Goal: Transaction & Acquisition: Purchase product/service

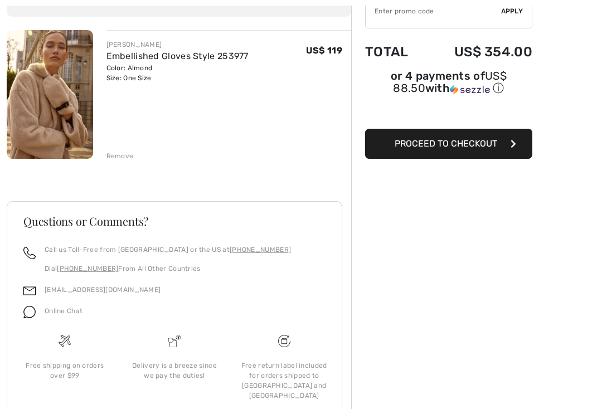
scroll to position [116, 0]
click at [125, 157] on div "Remove" at bounding box center [119, 156] width 27 height 10
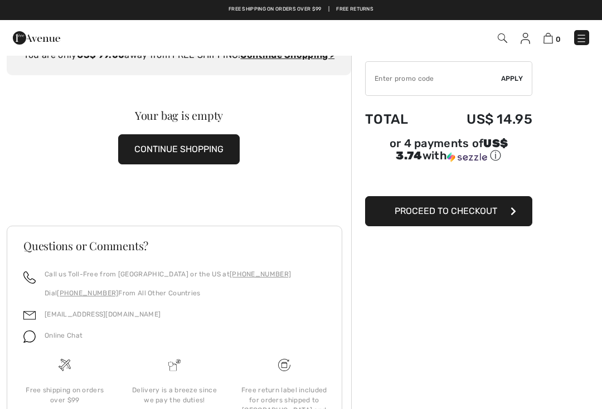
scroll to position [0, 0]
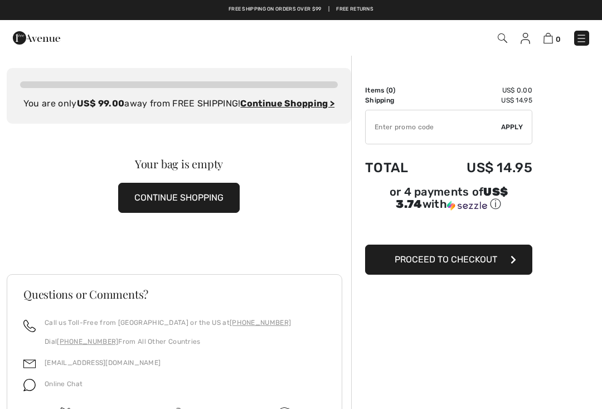
click at [199, 213] on button "CONTINUE SHOPPING" at bounding box center [179, 198] width 122 height 30
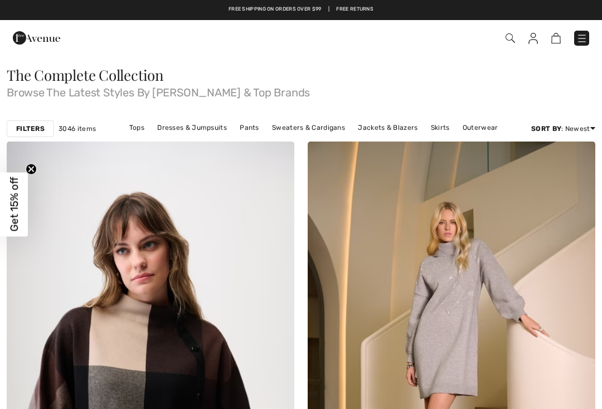
checkbox input "true"
click at [148, 130] on link "Tops" at bounding box center [137, 127] width 26 height 14
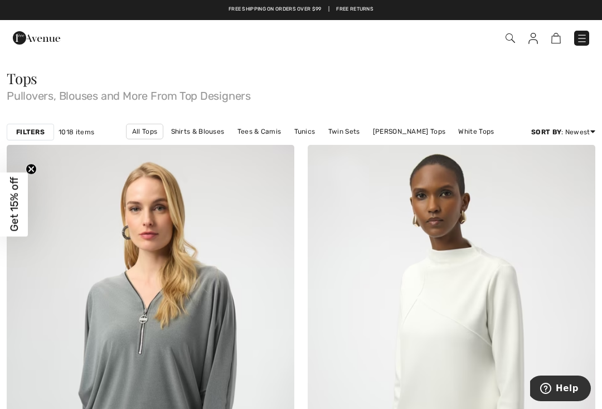
click at [602, 47] on div "Checkout" at bounding box center [301, 38] width 602 height 36
click at [577, 43] on img at bounding box center [582, 38] width 11 height 11
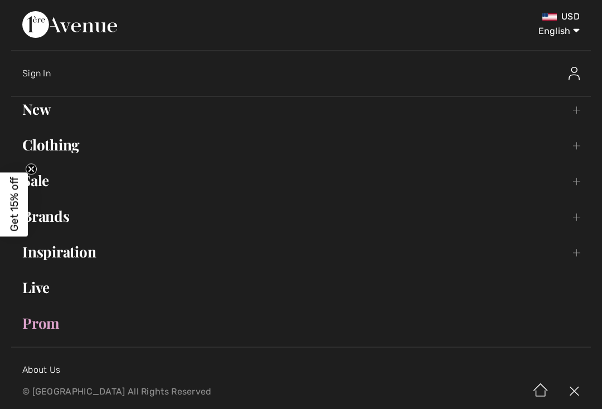
click at [56, 219] on link "Brands Open submenu" at bounding box center [301, 216] width 580 height 25
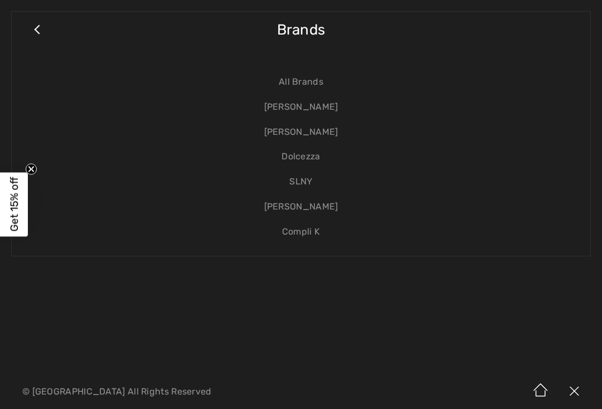
click at [328, 108] on link "[PERSON_NAME]" at bounding box center [301, 107] width 556 height 25
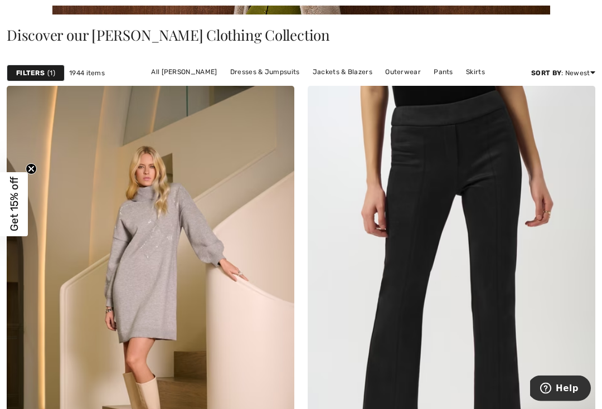
scroll to position [273, 0]
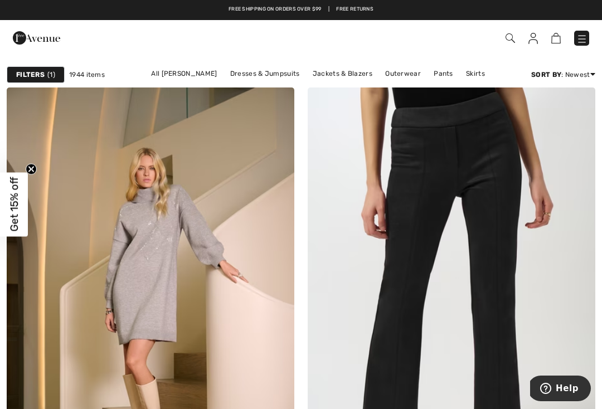
click at [489, 54] on div "Checkout" at bounding box center [301, 38] width 602 height 36
click at [200, 79] on link "All Joseph Ribkoff" at bounding box center [184, 73] width 77 height 14
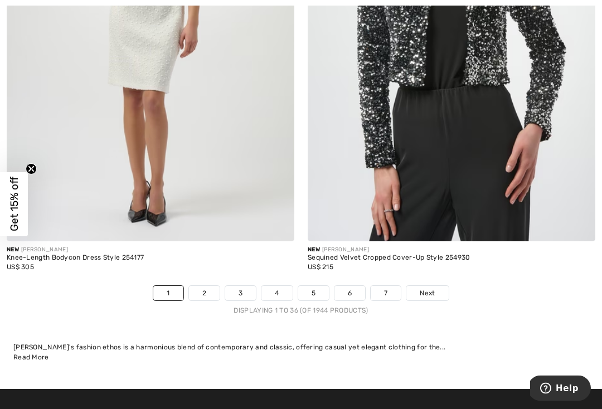
scroll to position [9067, 0]
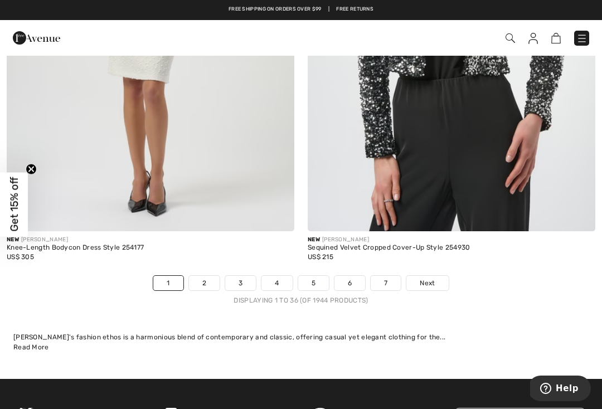
click at [428, 280] on span "Next" at bounding box center [427, 283] width 15 height 10
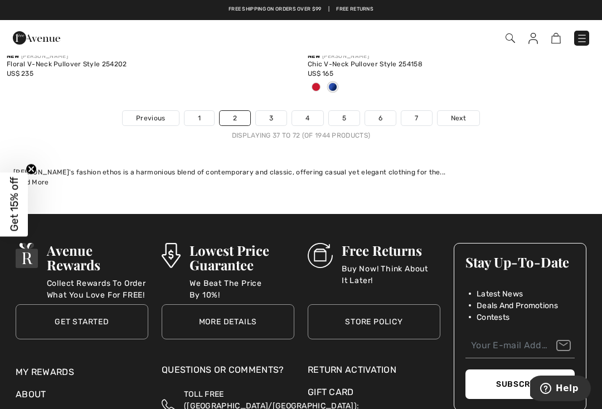
scroll to position [9143, 0]
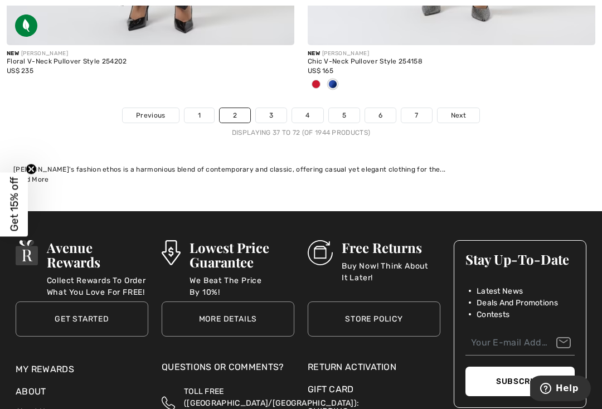
click at [468, 114] on link "Next" at bounding box center [459, 115] width 42 height 14
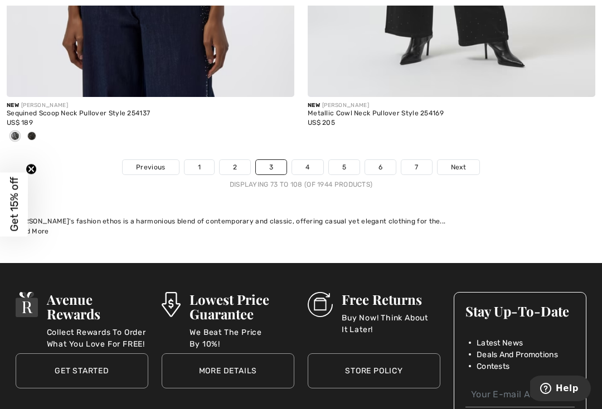
scroll to position [9192, 0]
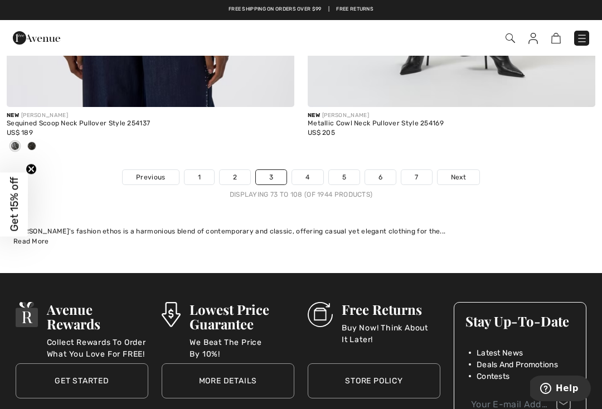
click at [464, 172] on span "Next" at bounding box center [458, 177] width 15 height 10
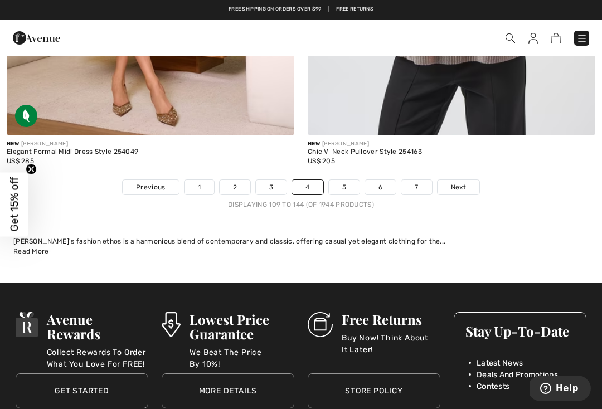
scroll to position [9126, 0]
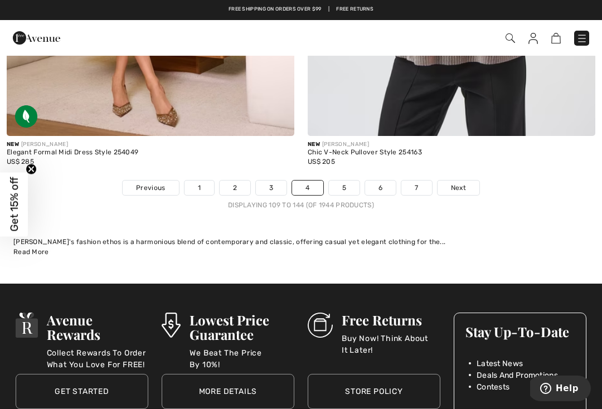
click at [472, 182] on link "Next" at bounding box center [459, 188] width 42 height 14
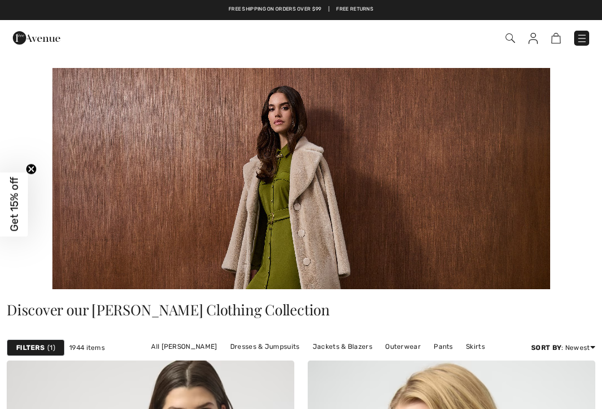
checkbox input "true"
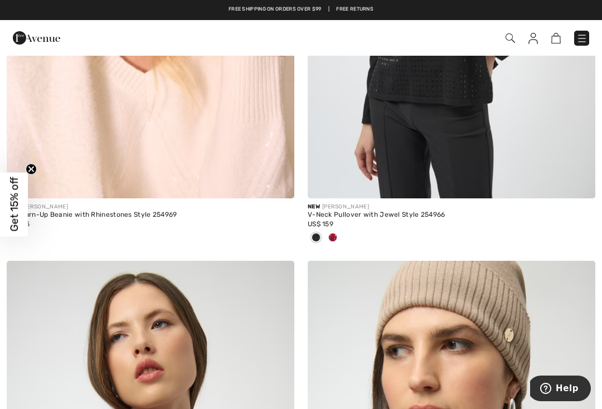
scroll to position [8606, 0]
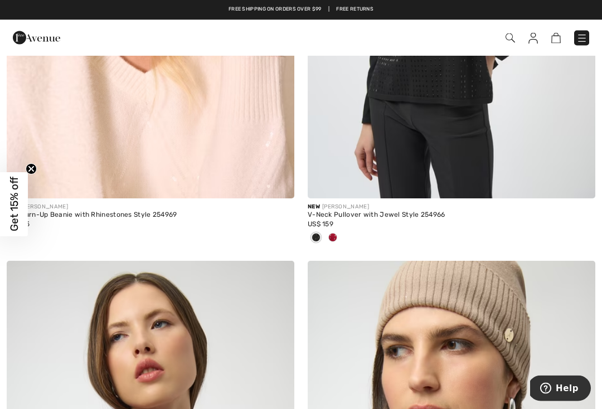
click at [340, 230] on div at bounding box center [333, 239] width 17 height 18
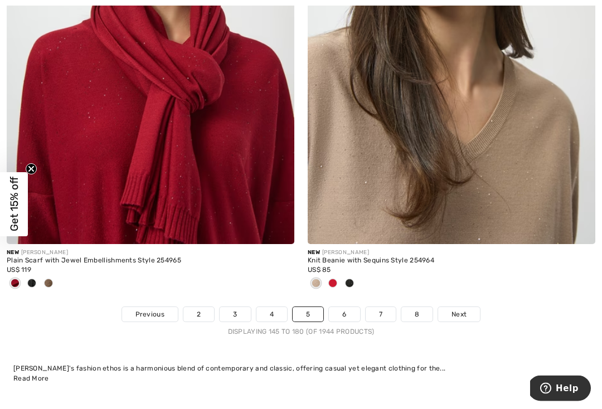
scroll to position [9054, 0]
click at [466, 309] on span "Next" at bounding box center [459, 314] width 15 height 10
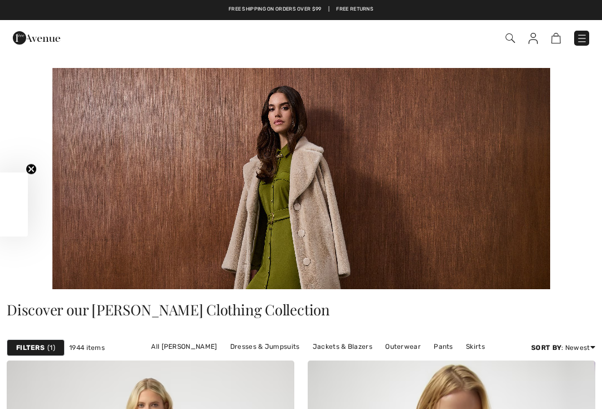
checkbox input "true"
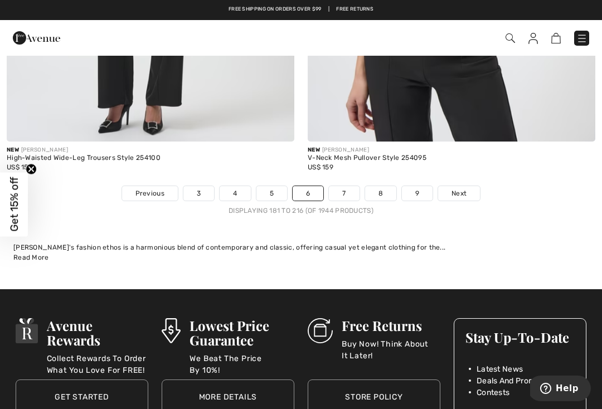
scroll to position [9116, 0]
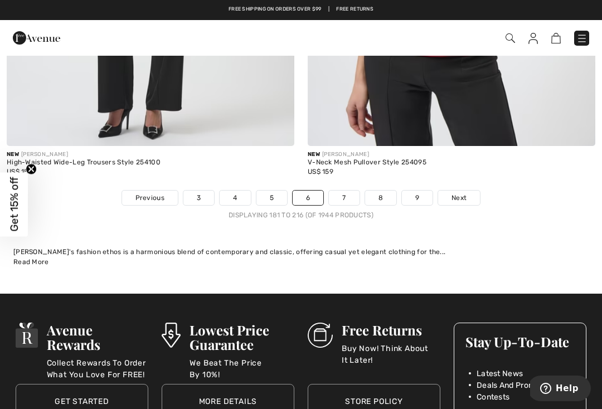
click at [471, 195] on link "Next" at bounding box center [459, 198] width 42 height 14
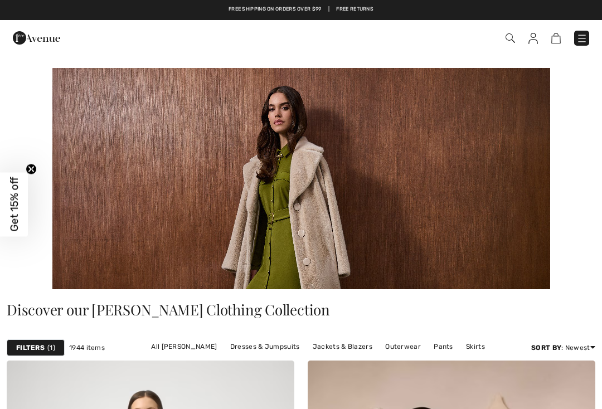
checkbox input "true"
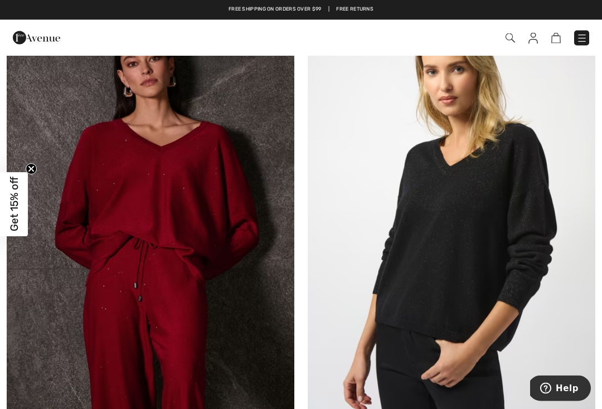
scroll to position [5251, 0]
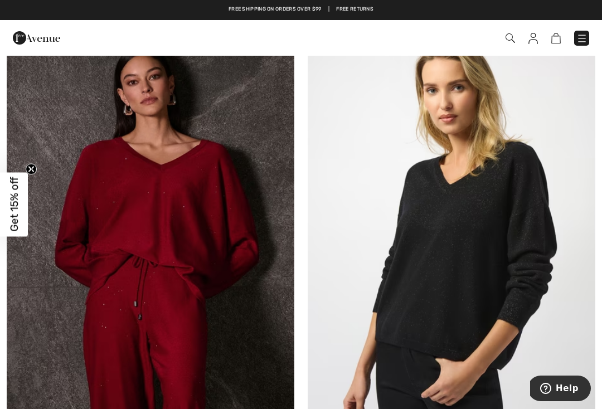
click at [189, 205] on img at bounding box center [151, 231] width 288 height 432
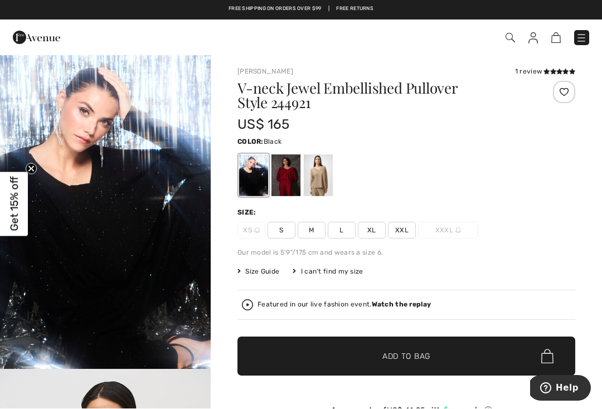
scroll to position [2, 0]
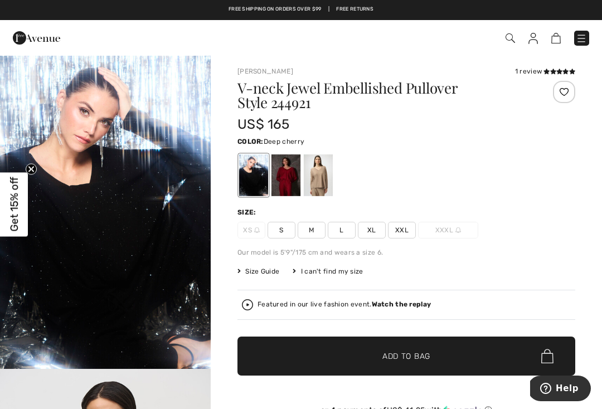
click at [289, 182] on div at bounding box center [286, 175] width 29 height 42
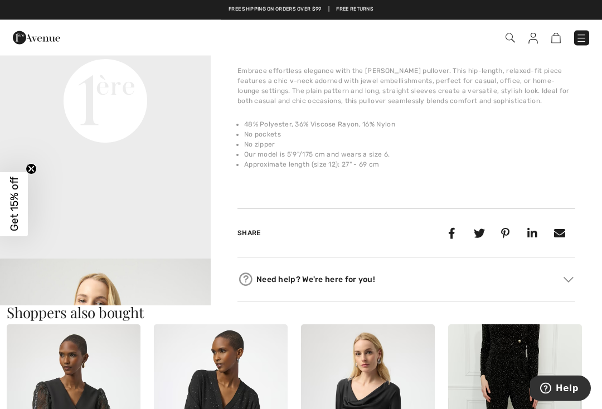
scroll to position [745, 0]
